Goal: Navigation & Orientation: Find specific page/section

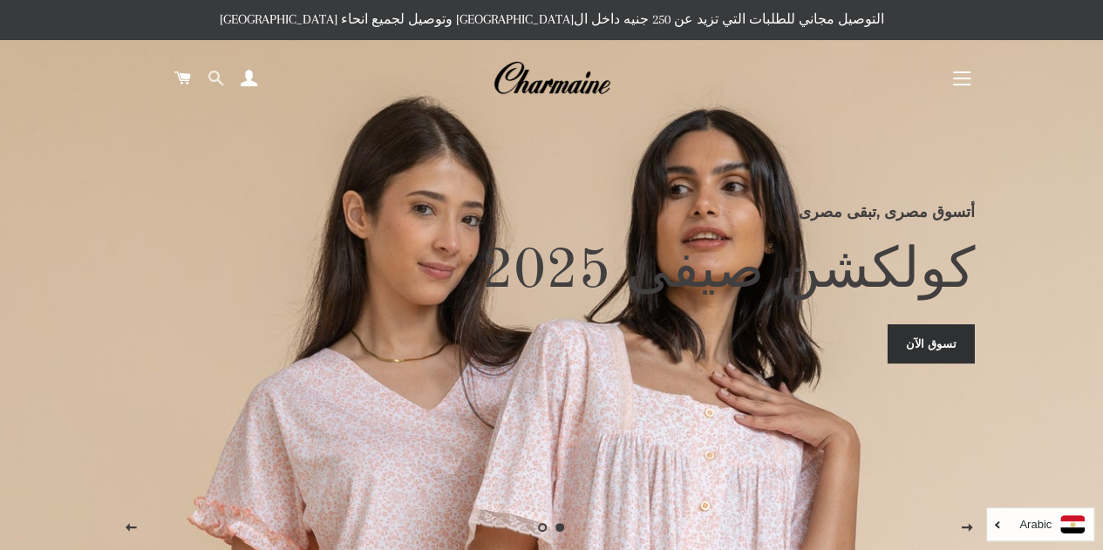
click at [224, 85] on link "البحث" at bounding box center [216, 78] width 30 height 52
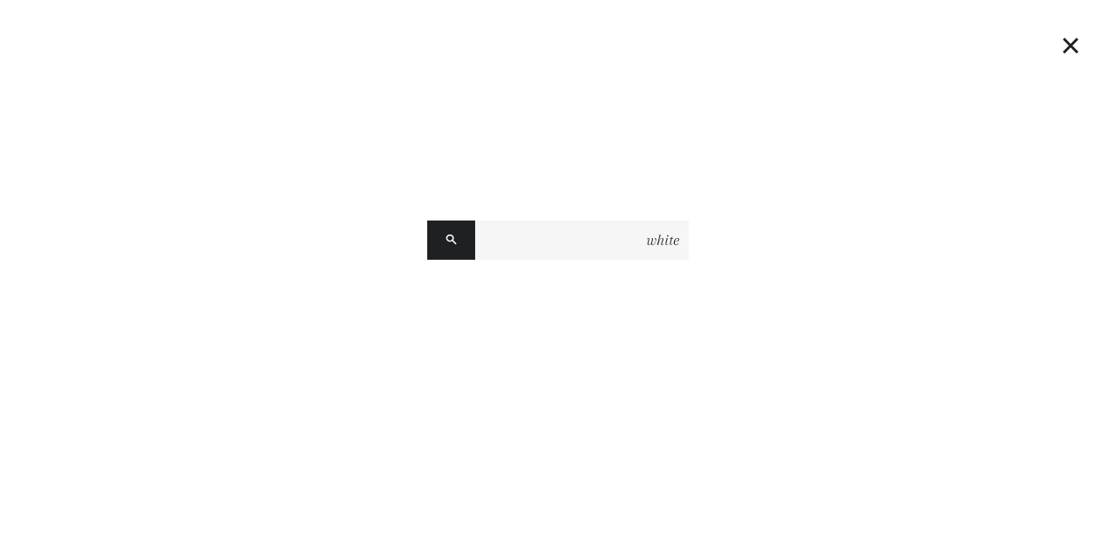
type input "white"
click at [427, 221] on button "البحث" at bounding box center [451, 240] width 48 height 39
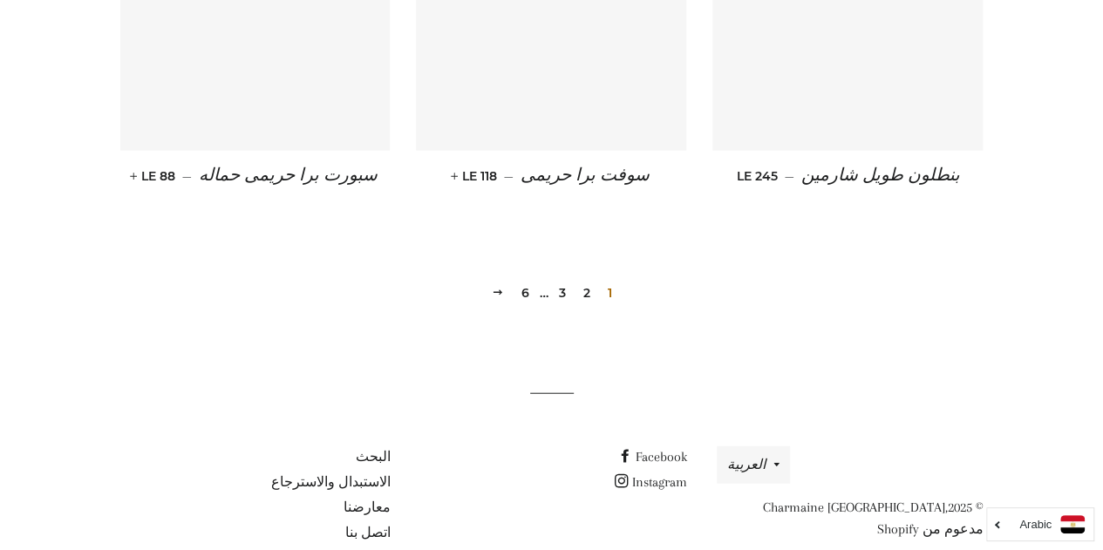
scroll to position [2023, 0]
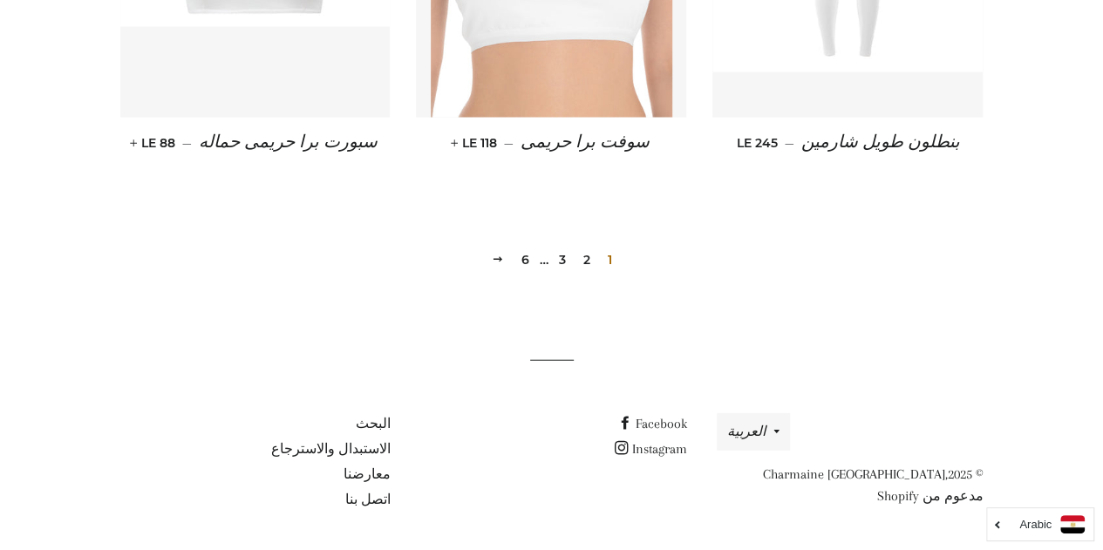
click at [590, 256] on link "2" at bounding box center [586, 260] width 21 height 26
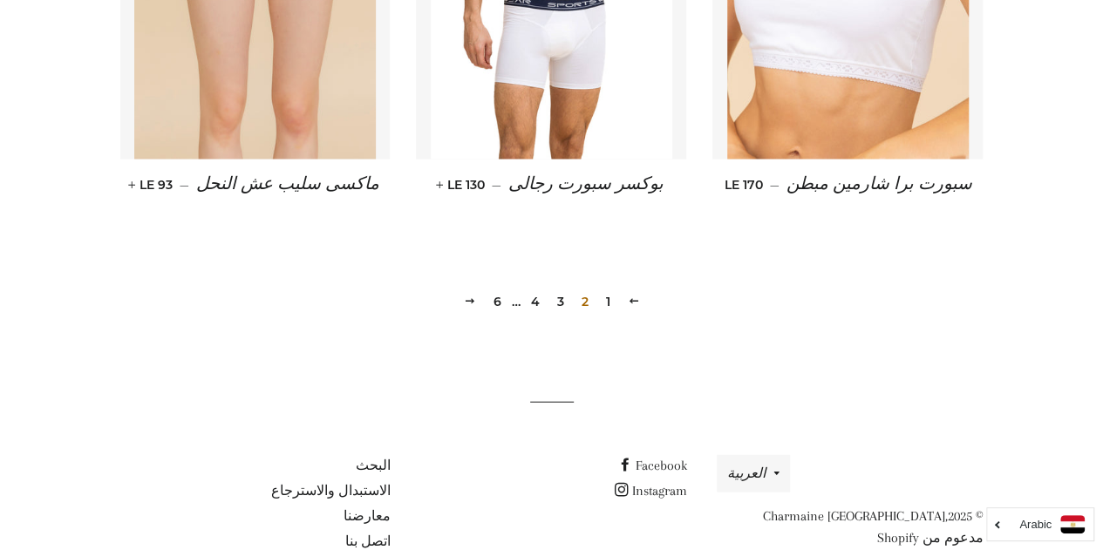
scroll to position [1979, 0]
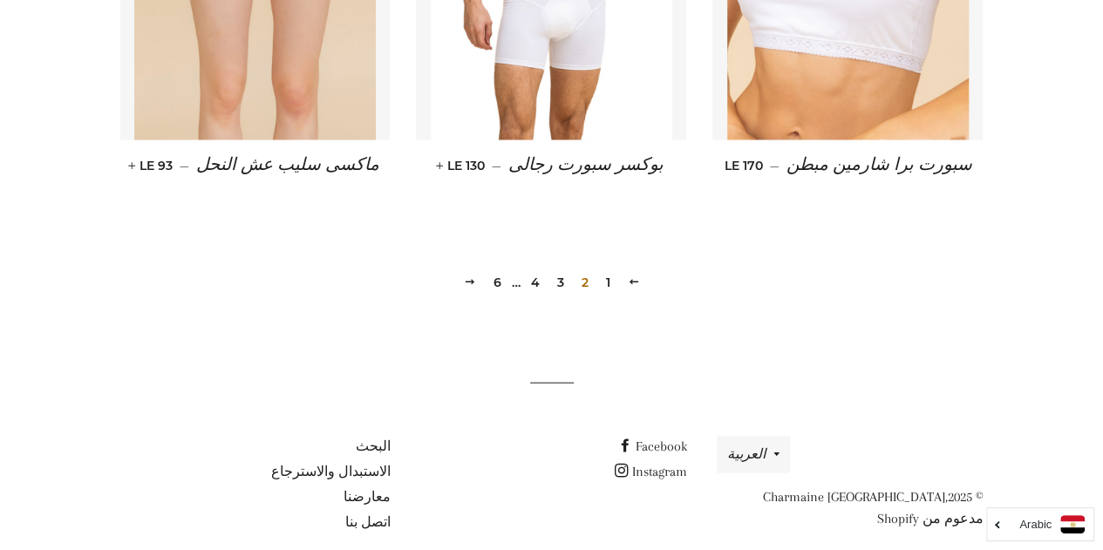
click at [556, 269] on link "3" at bounding box center [560, 282] width 21 height 26
